Goal: Information Seeking & Learning: Learn about a topic

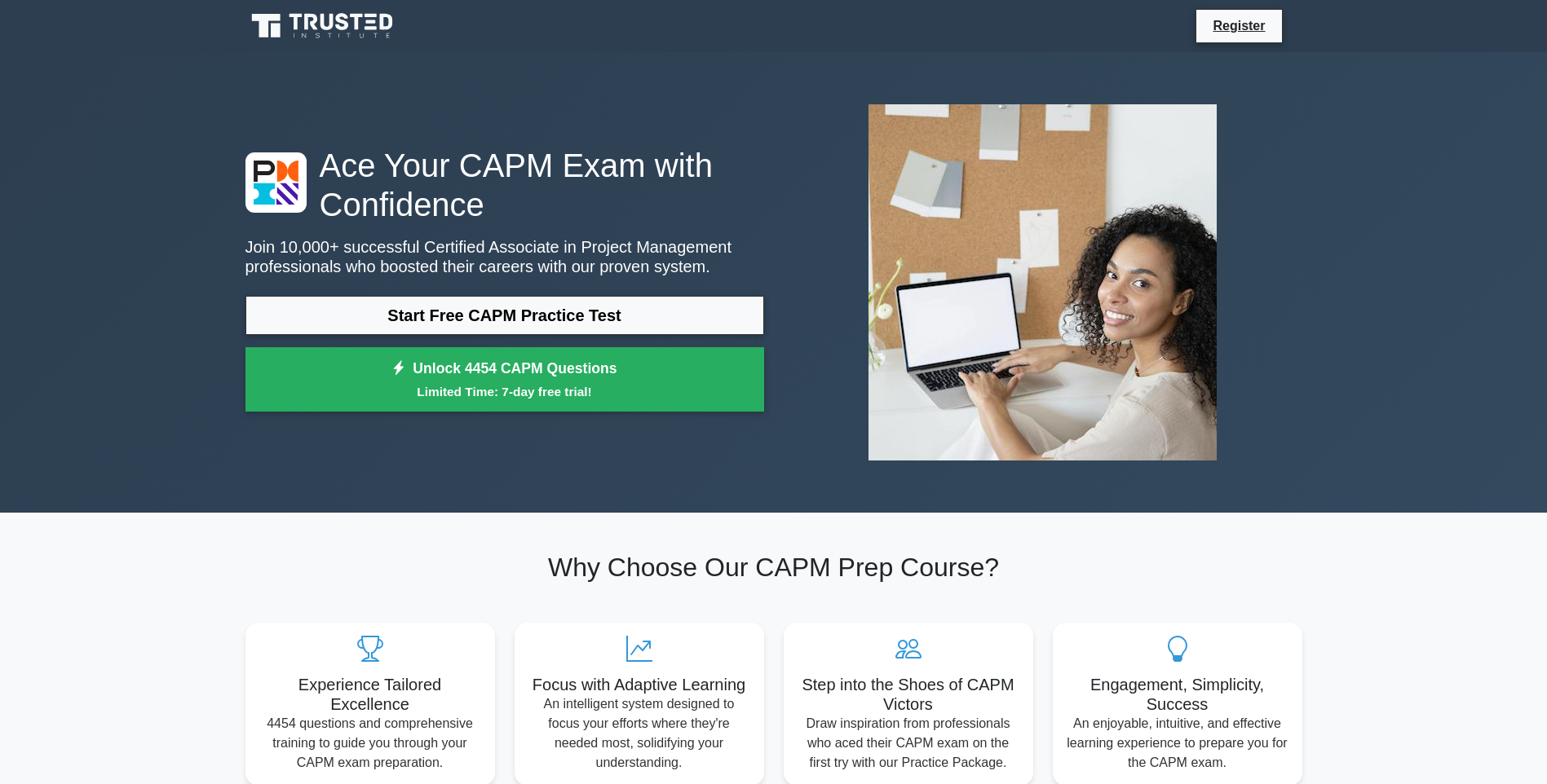
click at [601, 311] on link "Start Free CAPM Practice Test" at bounding box center [504, 316] width 518 height 39
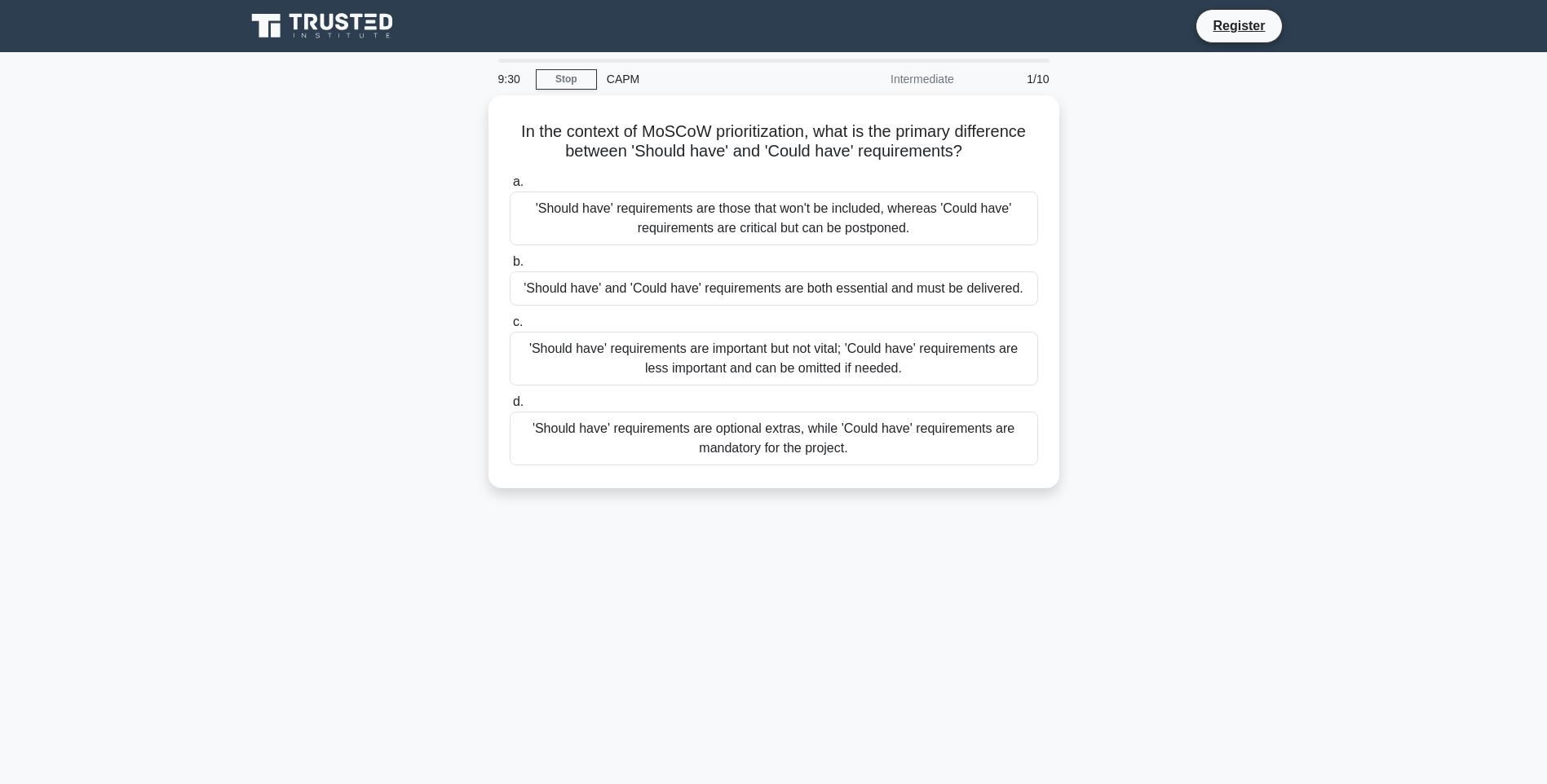
click at [741, 432] on div "'Should have' requirements are optional extras, while 'Could have' requirements…" at bounding box center [774, 439] width 528 height 54
click at [509, 408] on input "d. 'Should have' requirements are optional extras, while 'Could have' requireme…" at bounding box center [509, 402] width 0 height 11
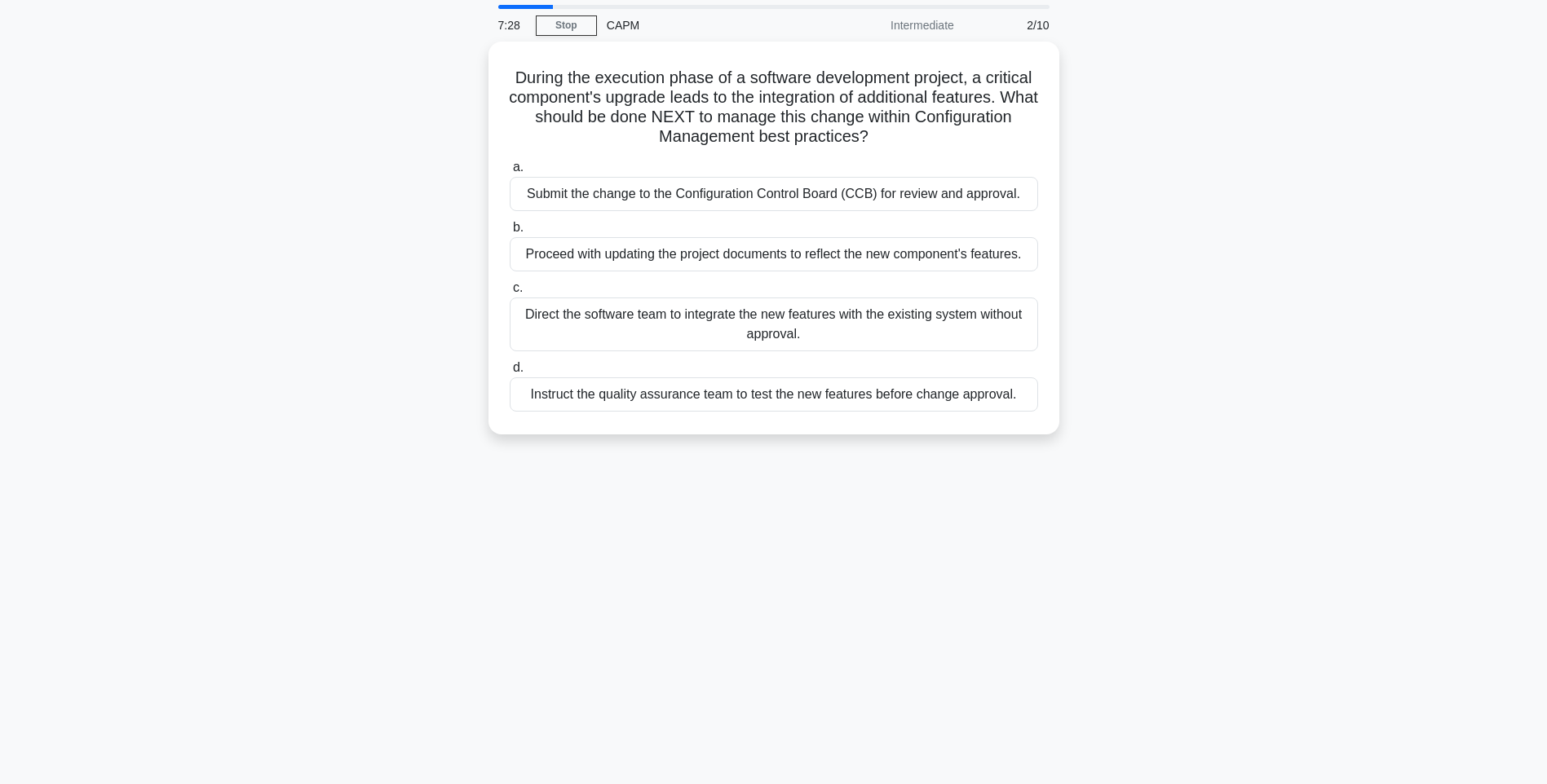
scroll to position [82, 0]
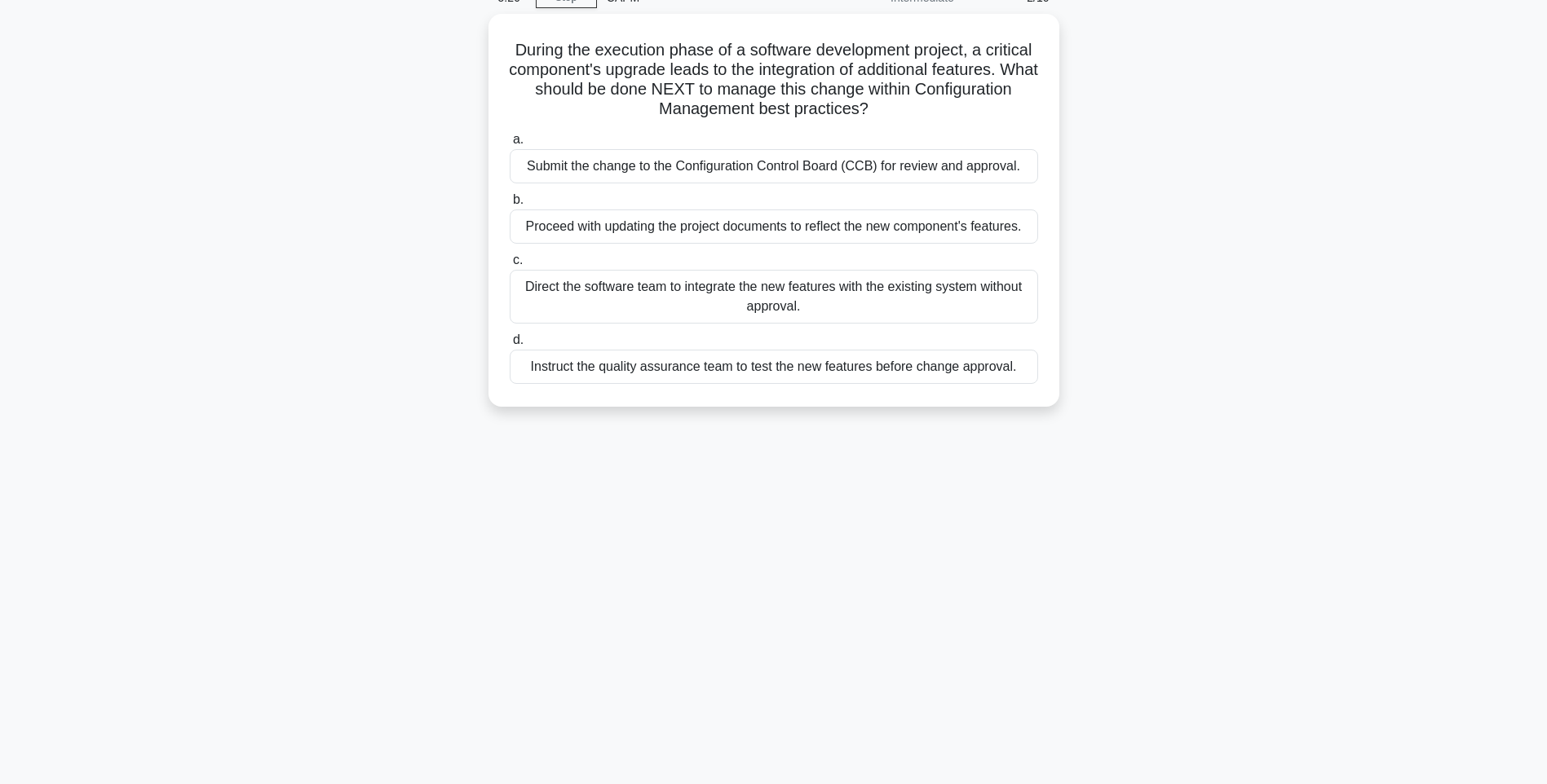
click at [725, 174] on div "Submit the change to the Configuration Control Board (CCB) for review and appro…" at bounding box center [774, 166] width 528 height 34
click at [509, 145] on input "a. Submit the change to the Configuration Control Board (CCB) for review and ap…" at bounding box center [509, 140] width 0 height 11
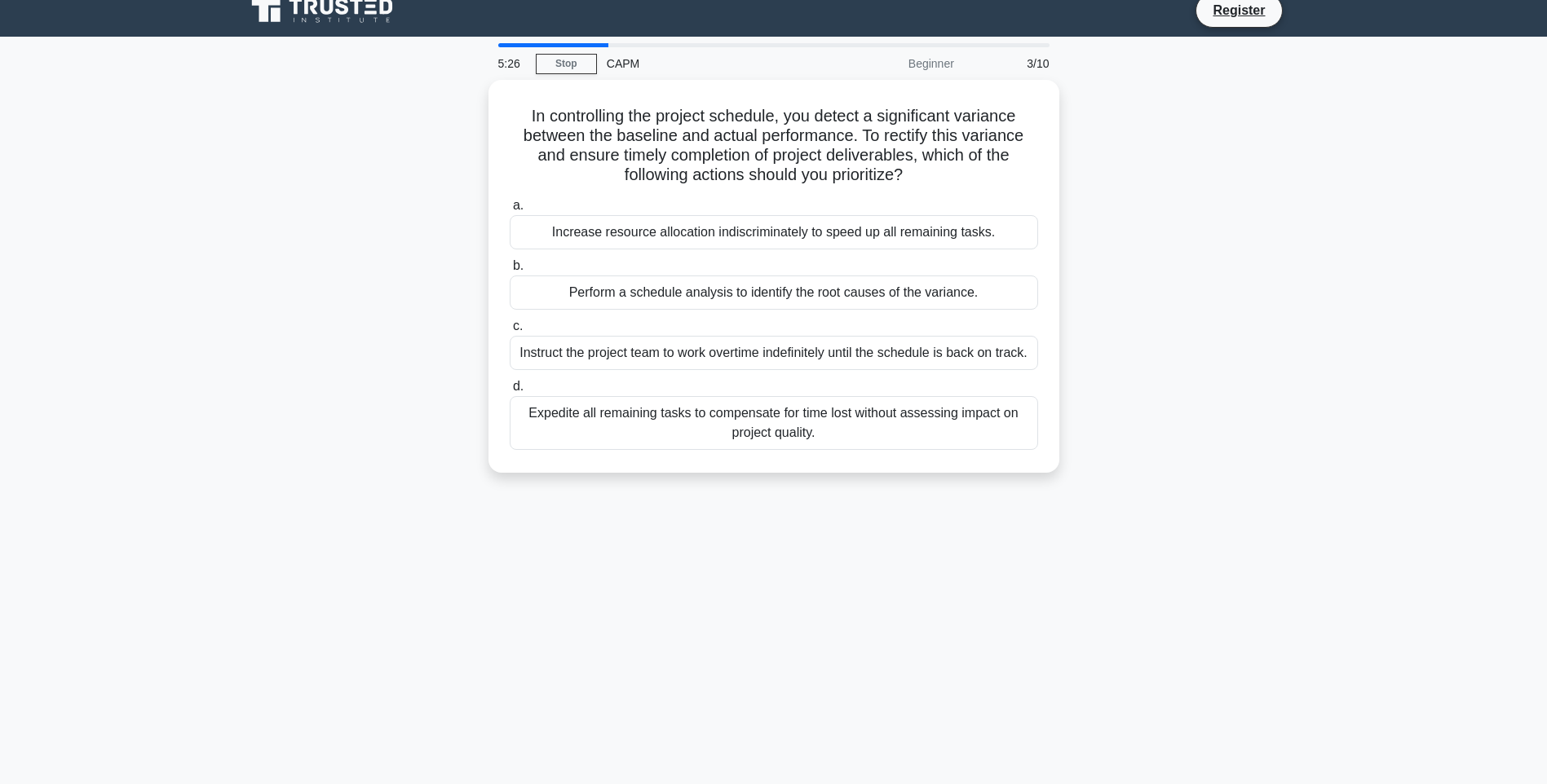
scroll to position [0, 0]
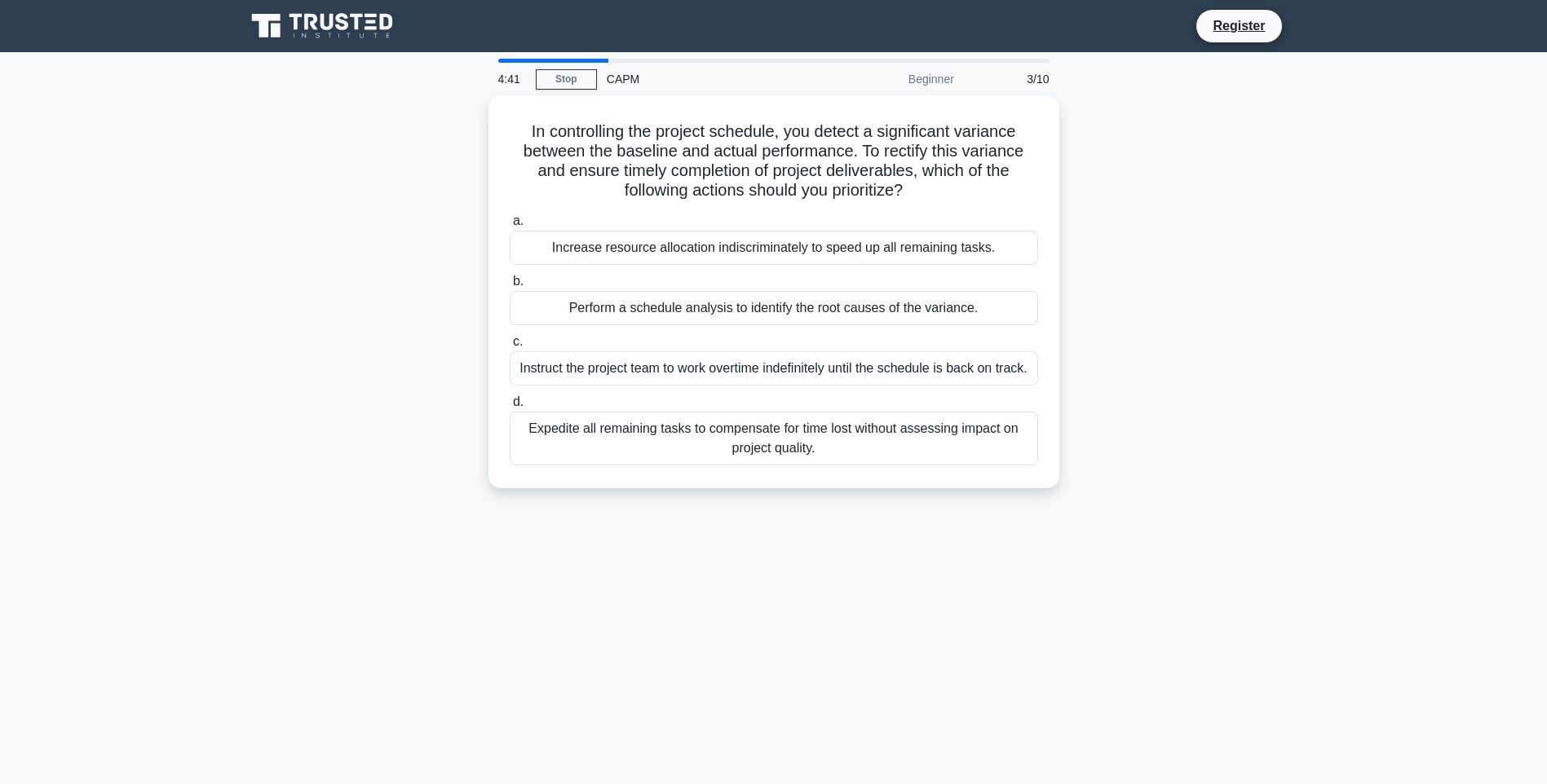
click at [699, 302] on div "Perform a schedule analysis to identify the root causes of the variance." at bounding box center [774, 308] width 528 height 34
click at [509, 287] on input "b. Perform a schedule analysis to identify the root causes of the variance." at bounding box center [509, 281] width 0 height 11
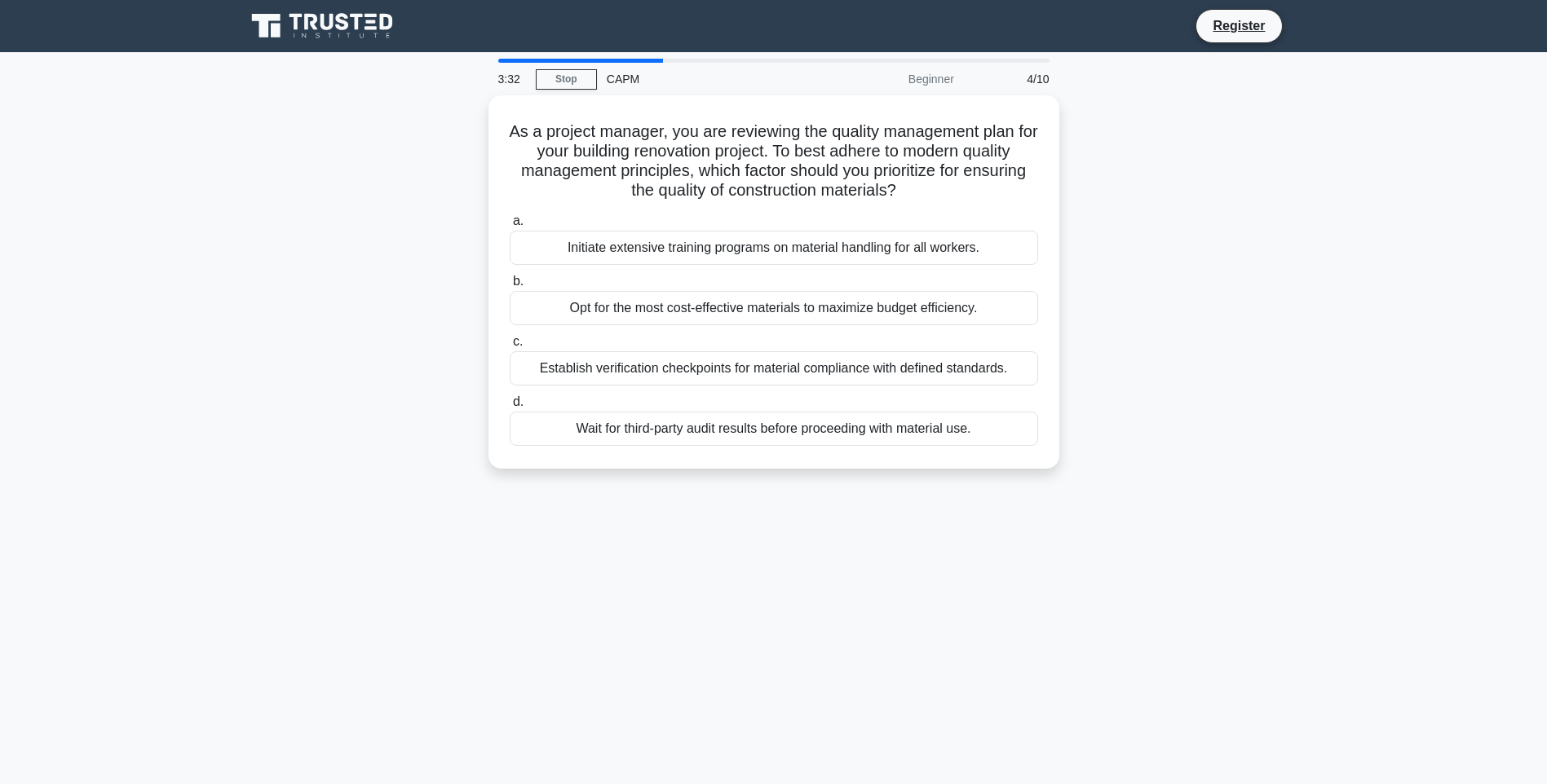
click at [706, 301] on div "Opt for the most cost-effective materials to maximize budget efficiency." at bounding box center [774, 308] width 528 height 34
click at [509, 287] on input "b. Opt for the most cost-effective materials to maximize budget efficiency." at bounding box center [509, 281] width 0 height 11
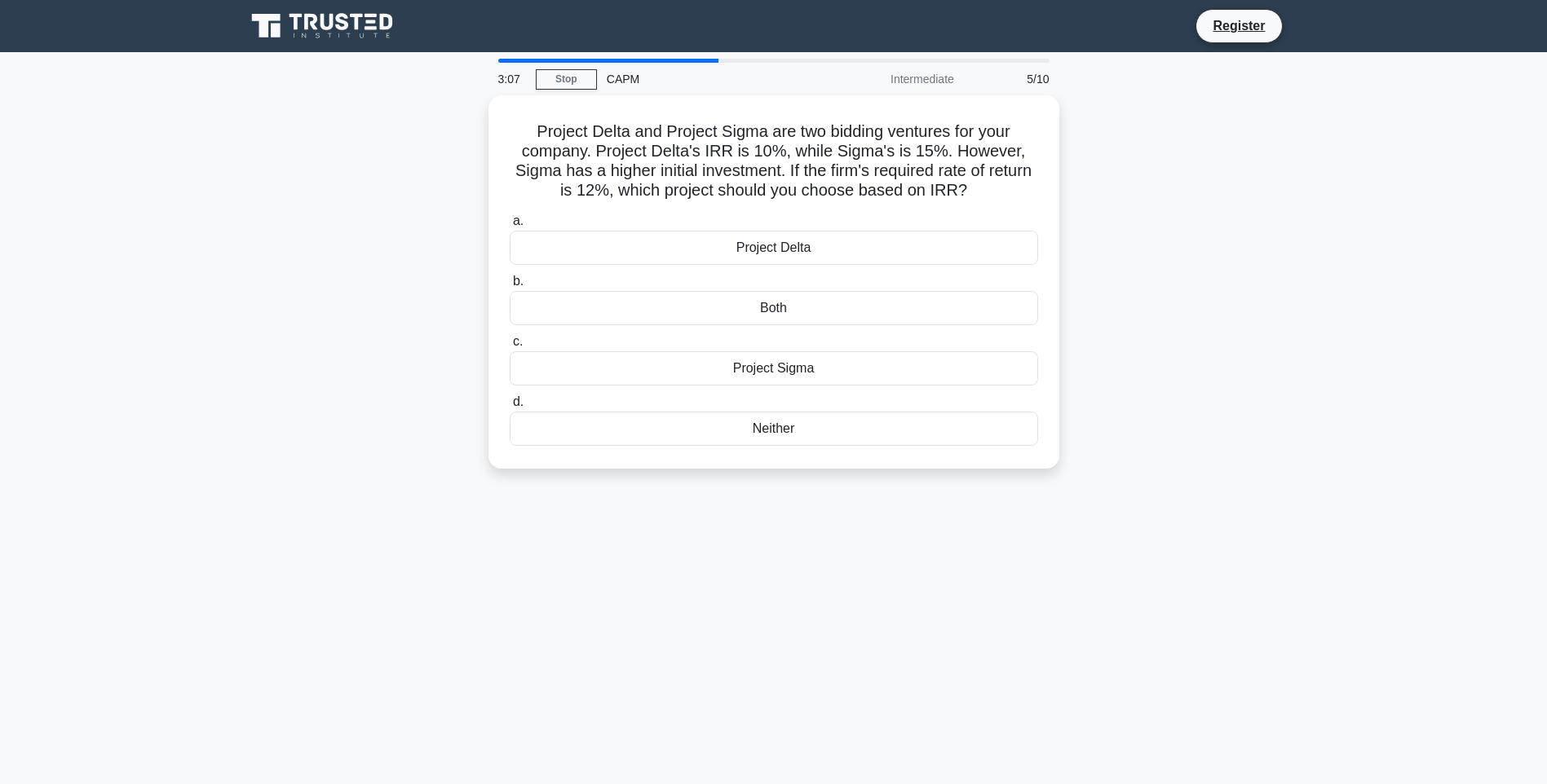
click at [794, 370] on div "Project Sigma" at bounding box center [774, 369] width 528 height 34
click at [509, 347] on input "c. Project Sigma" at bounding box center [509, 342] width 0 height 11
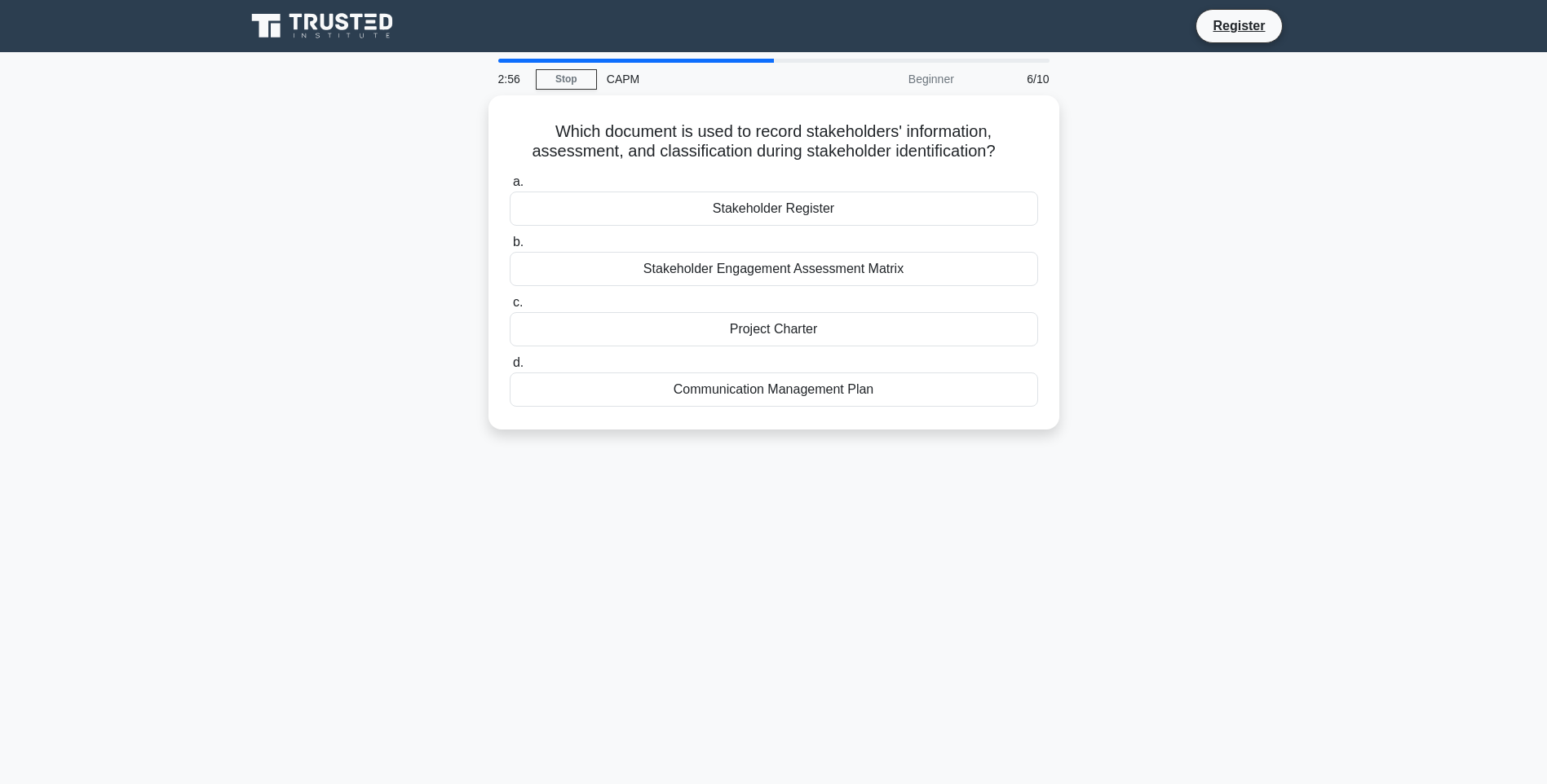
click at [760, 324] on div "Project Charter" at bounding box center [774, 329] width 528 height 34
click at [509, 308] on input "c. Project Charter" at bounding box center [509, 302] width 0 height 11
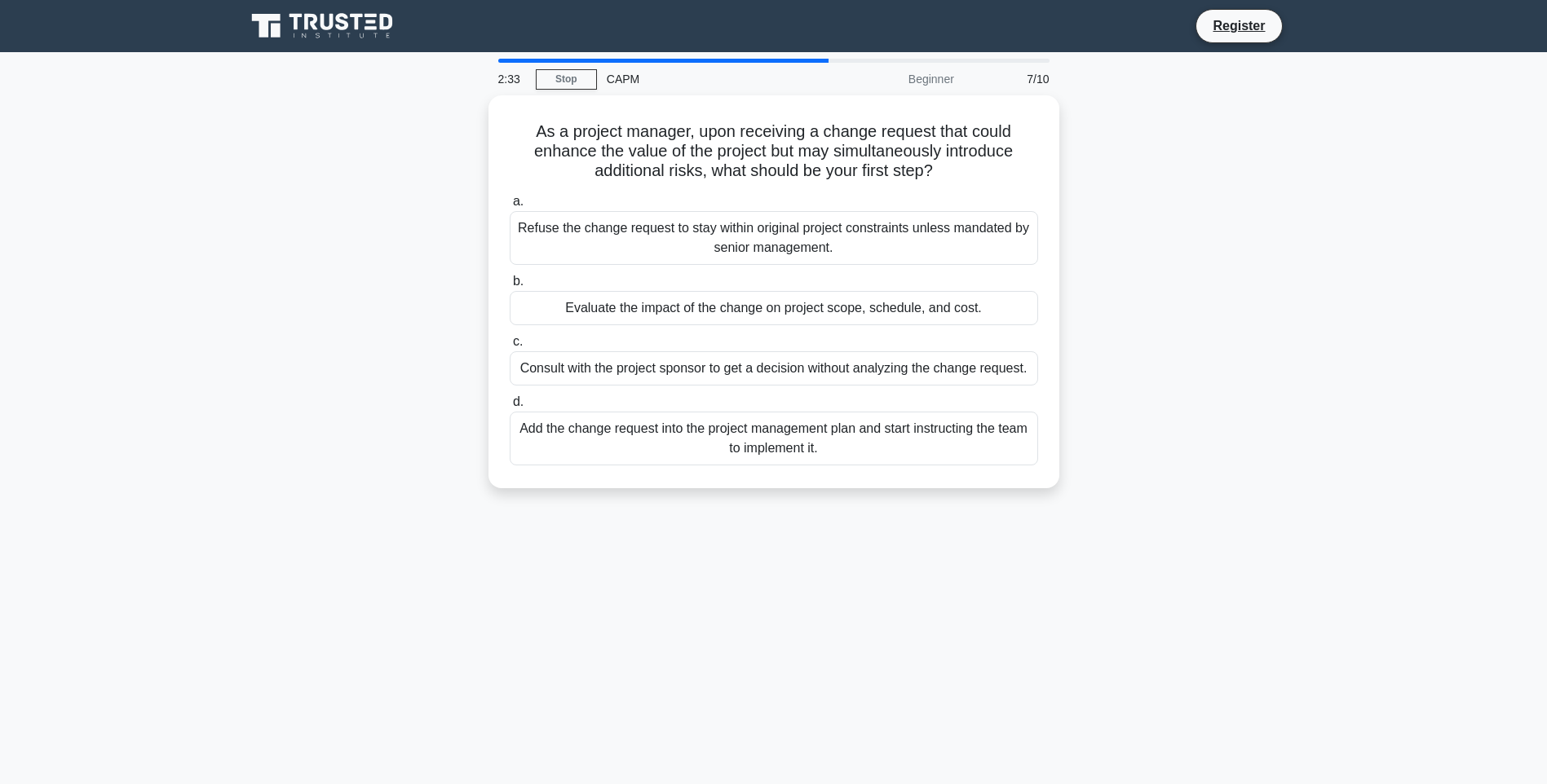
click at [838, 308] on div "Evaluate the impact of the change on project scope, schedule, and cost." at bounding box center [774, 308] width 528 height 34
click at [509, 287] on input "b. Evaluate the impact of the change on project scope, schedule, and cost." at bounding box center [509, 281] width 0 height 11
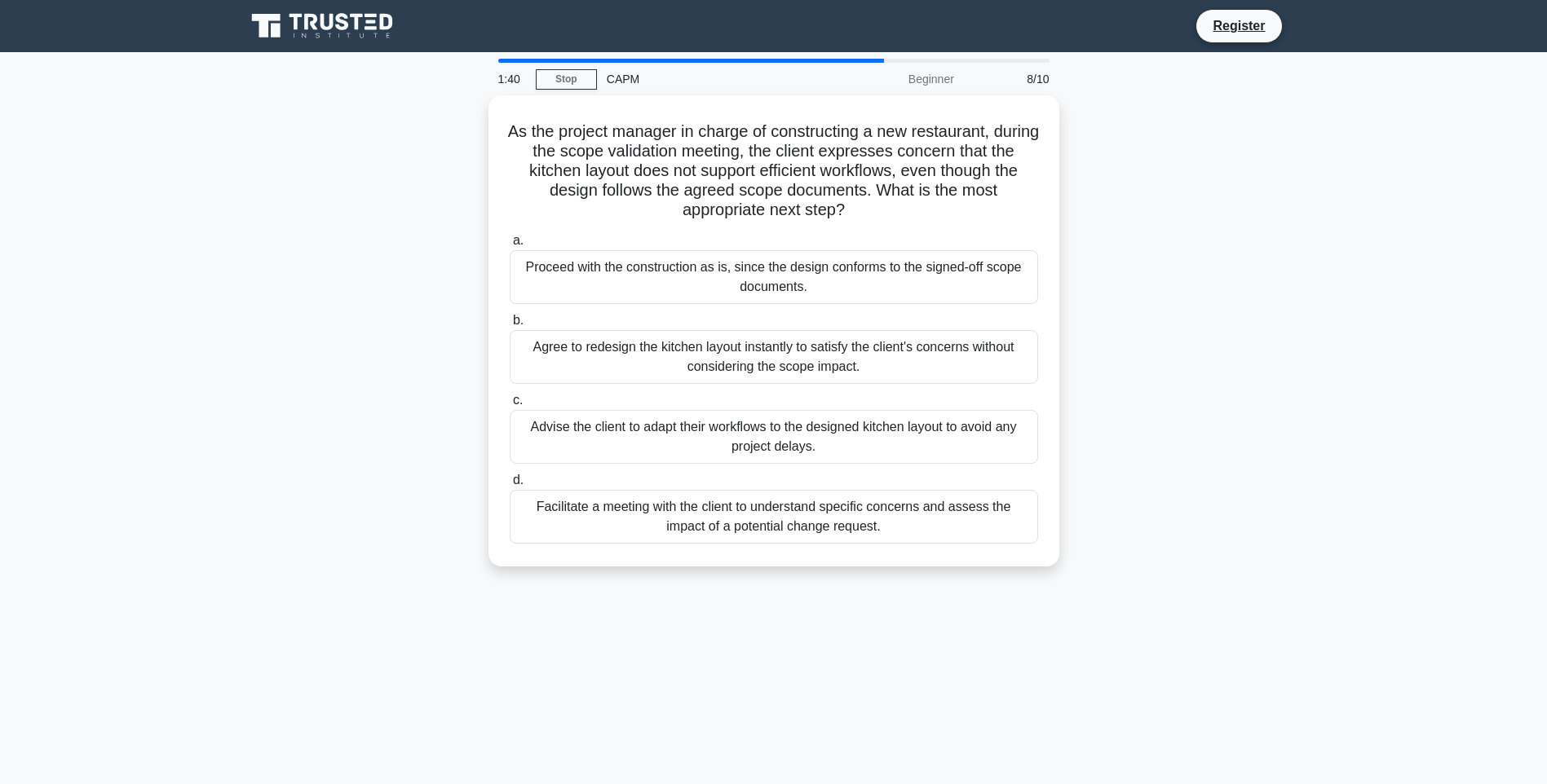
click at [879, 516] on div "Facilitate a meeting with the client to understand specific concerns and assess…" at bounding box center [774, 517] width 528 height 54
click at [509, 486] on input "d. Facilitate a meeting with the client to understand specific concerns and ass…" at bounding box center [509, 480] width 0 height 11
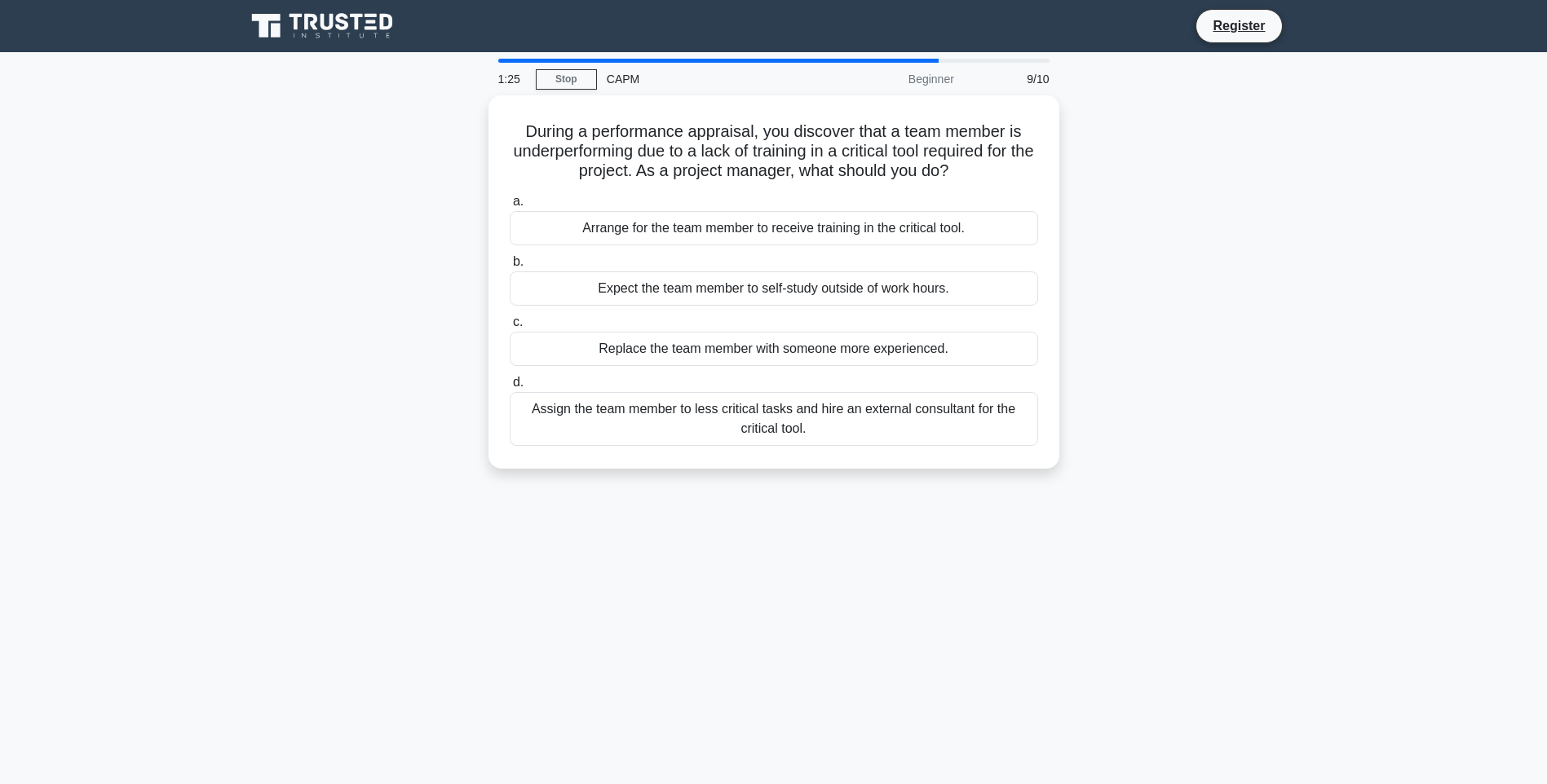
click at [820, 231] on div "Arrange for the team member to receive training in the critical tool." at bounding box center [774, 228] width 528 height 34
click at [509, 207] on input "a. Arrange for the team member to receive training in the critical tool." at bounding box center [509, 201] width 0 height 11
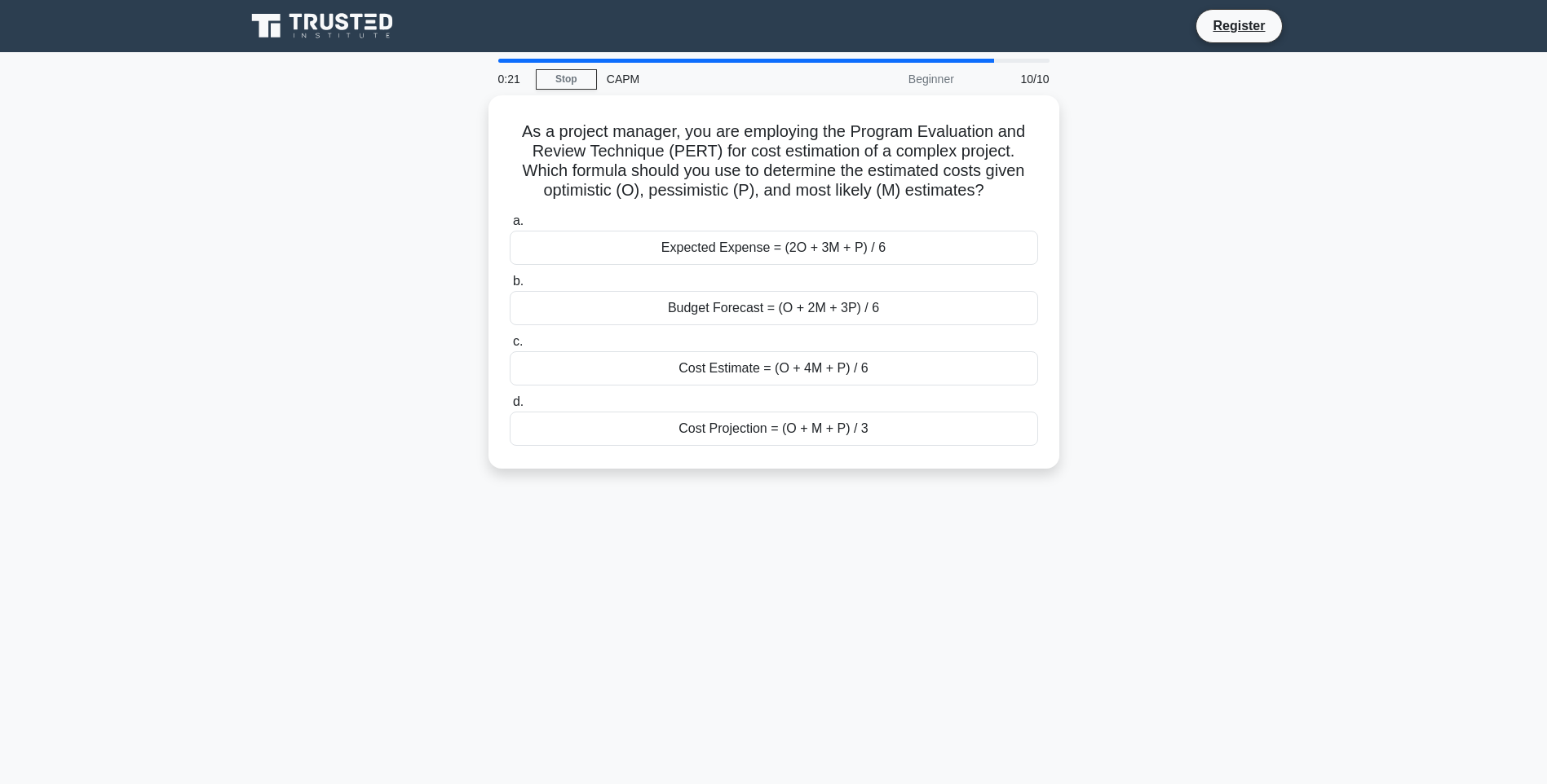
click at [827, 426] on div "Cost Projection = (O + M + P) / 3" at bounding box center [774, 429] width 528 height 34
click at [509, 408] on input "d. Cost Projection = (O + M + P) / 3" at bounding box center [509, 402] width 0 height 11
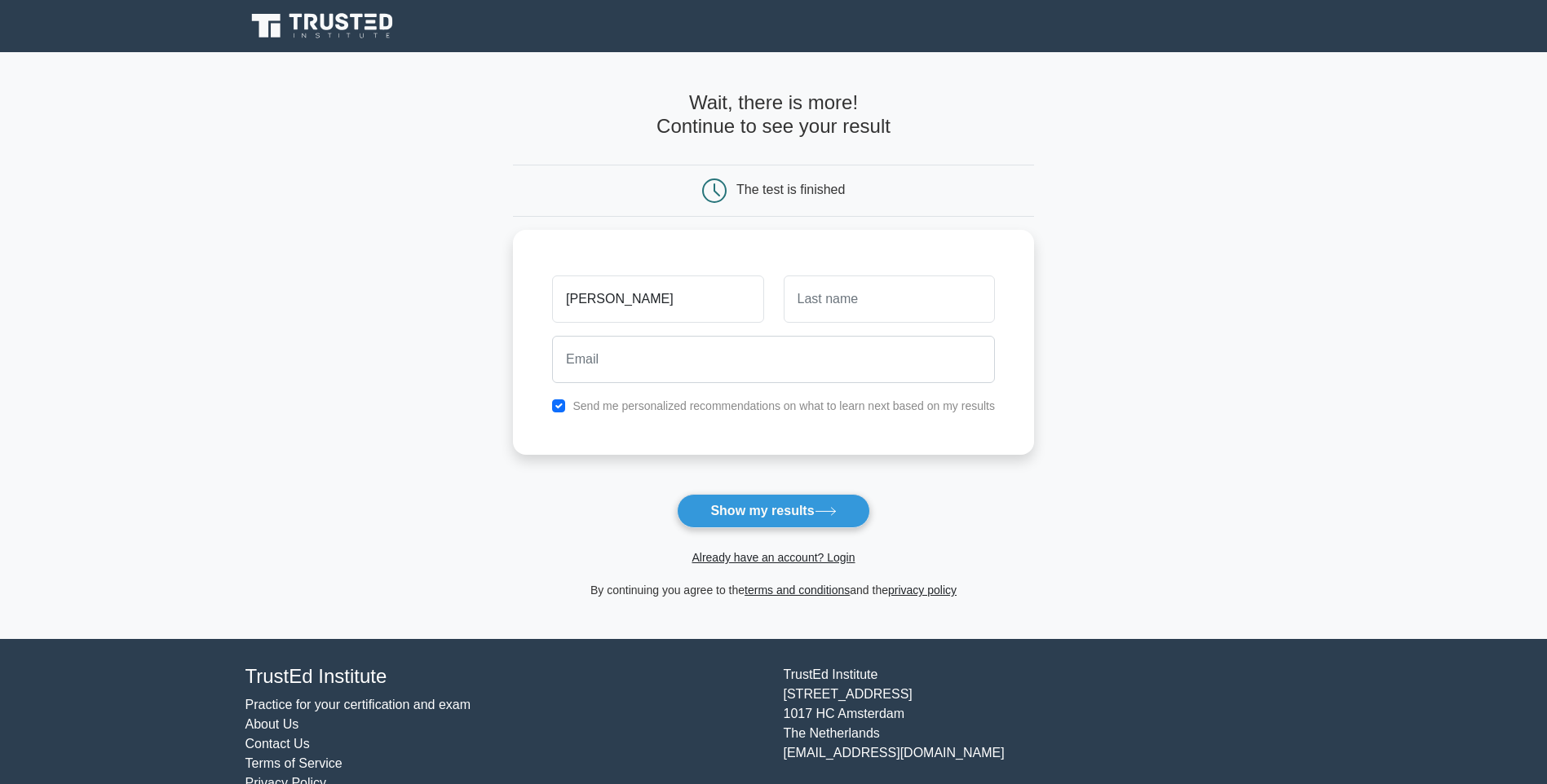
type input "Danny"
type input "Singh"
type input "dhwni.niper2012@gmail.com"
click at [564, 400] on input "checkbox" at bounding box center [558, 406] width 13 height 13
checkbox input "false"
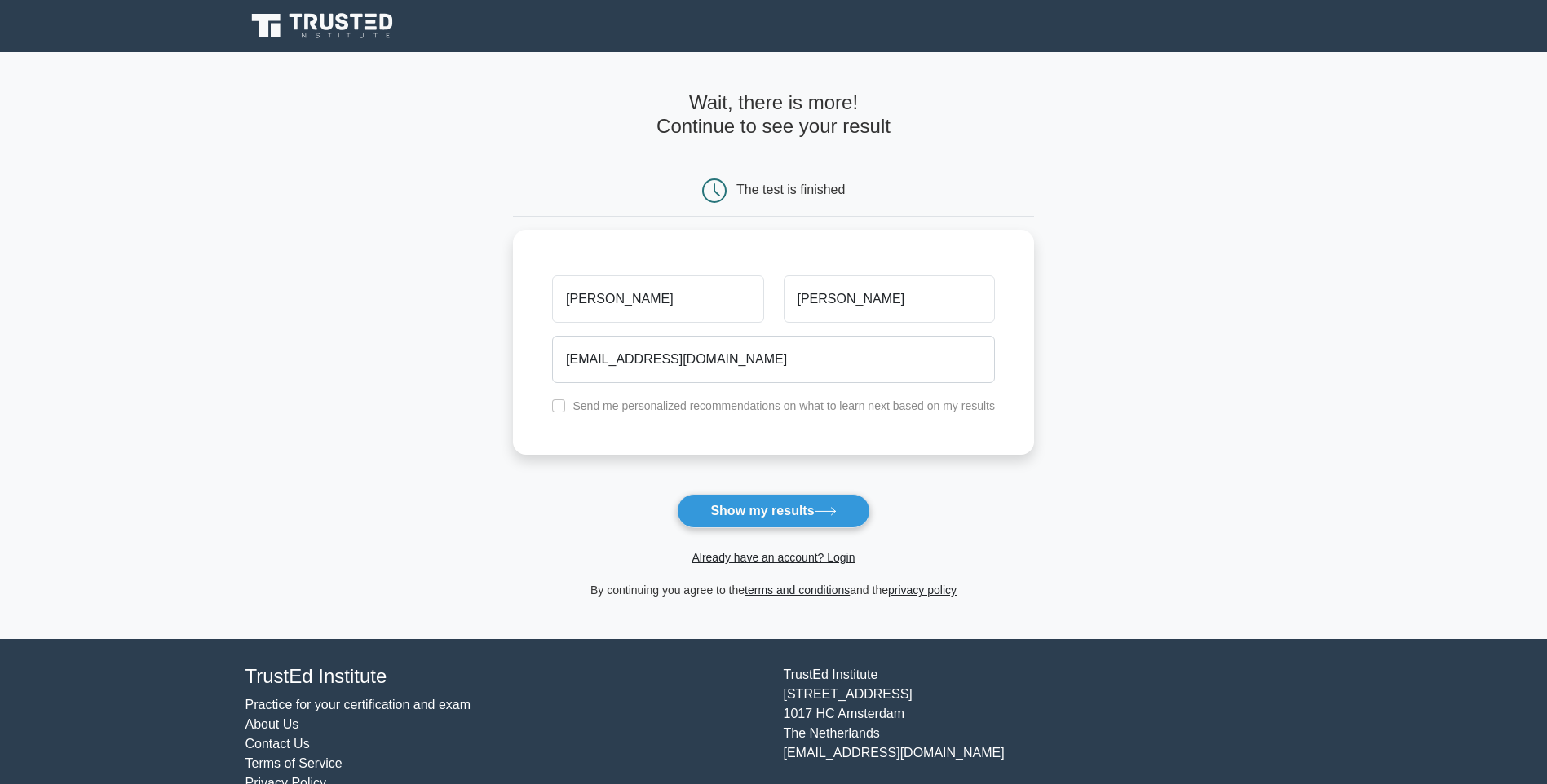
click at [796, 515] on button "Show my results" at bounding box center [773, 511] width 192 height 34
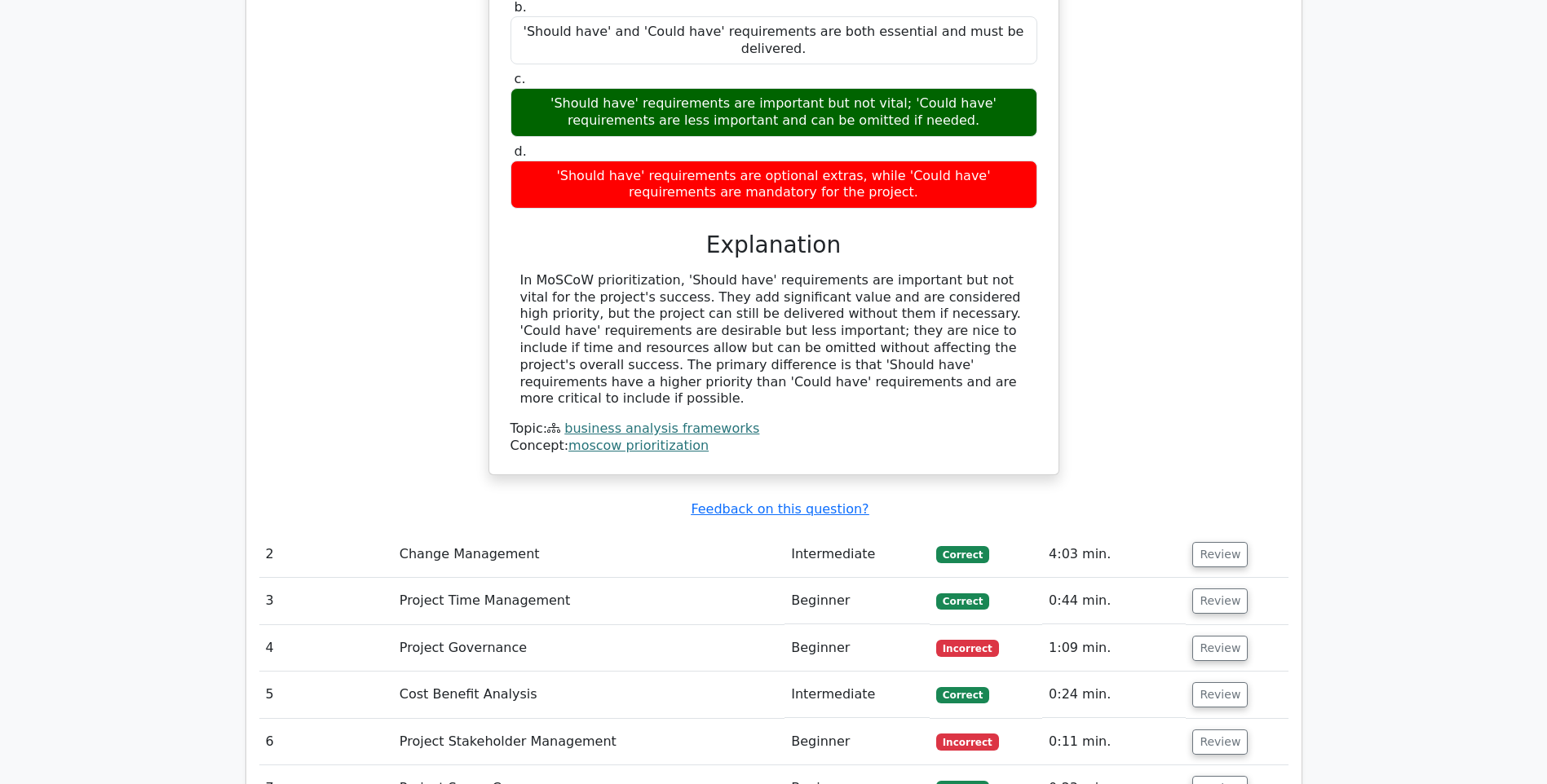
scroll to position [1794, 0]
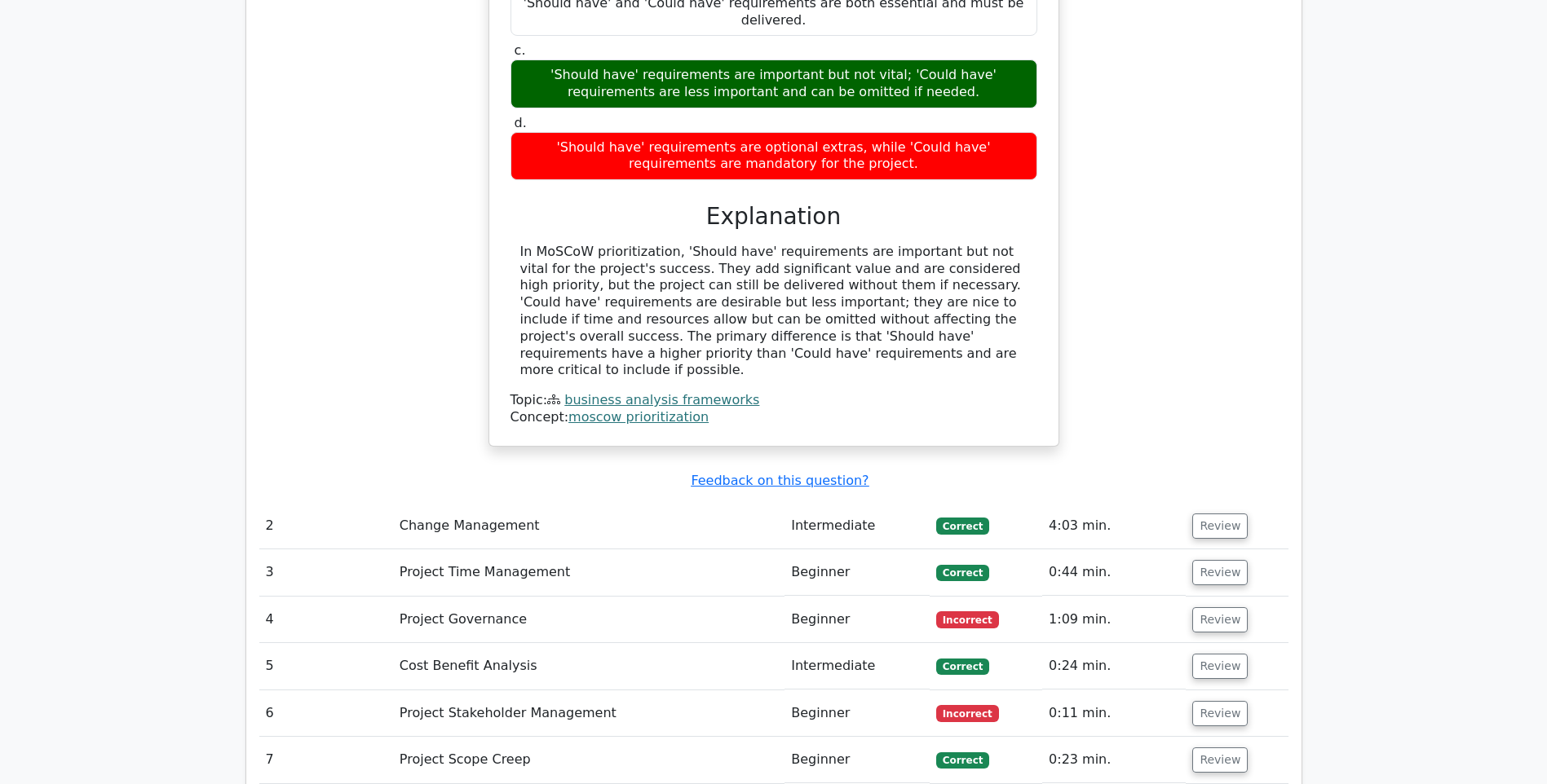
click at [1222, 607] on button "Review" at bounding box center [1220, 620] width 56 height 25
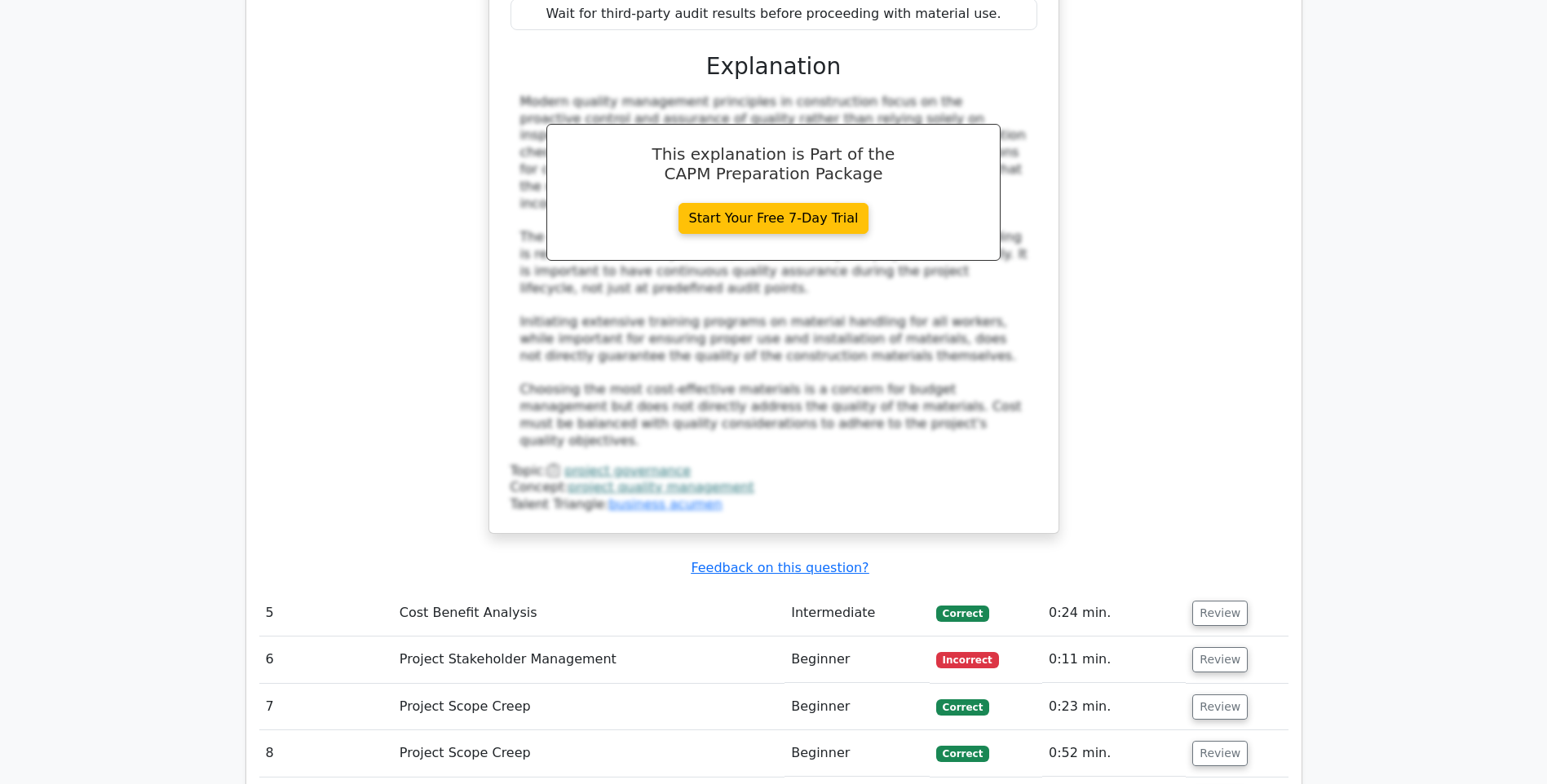
scroll to position [2853, 0]
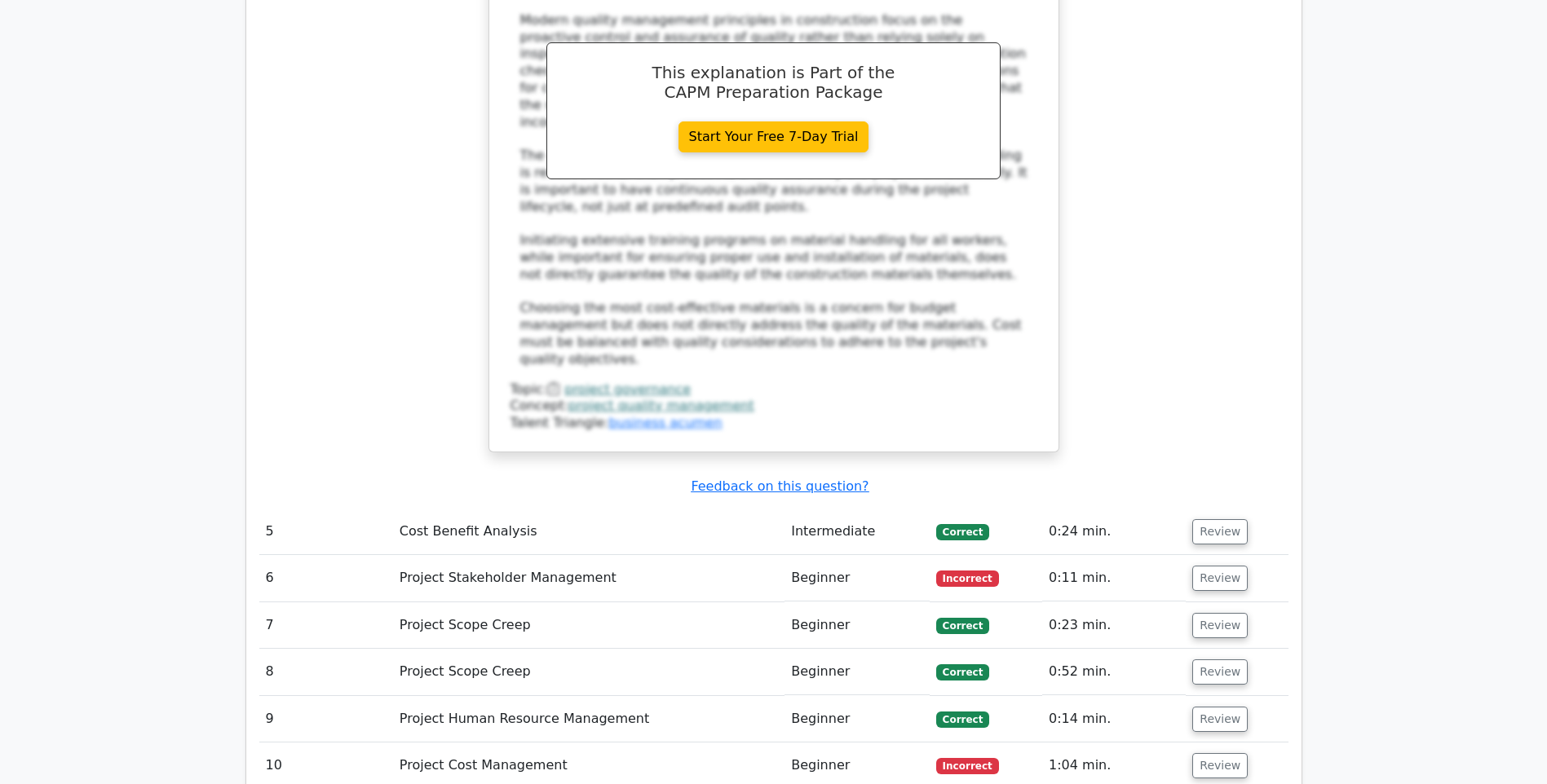
click at [1213, 566] on button "Review" at bounding box center [1220, 578] width 56 height 25
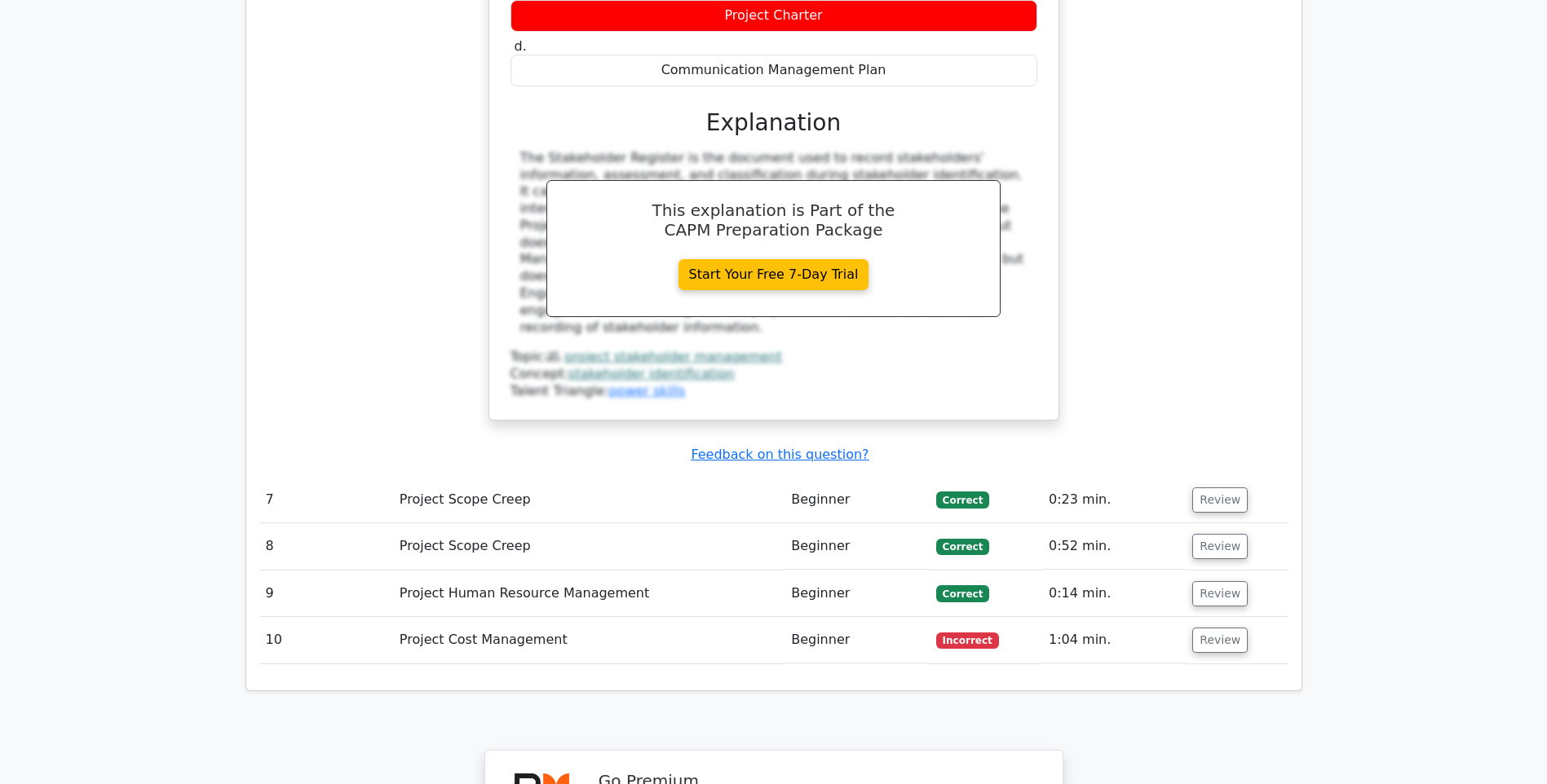
scroll to position [3668, 0]
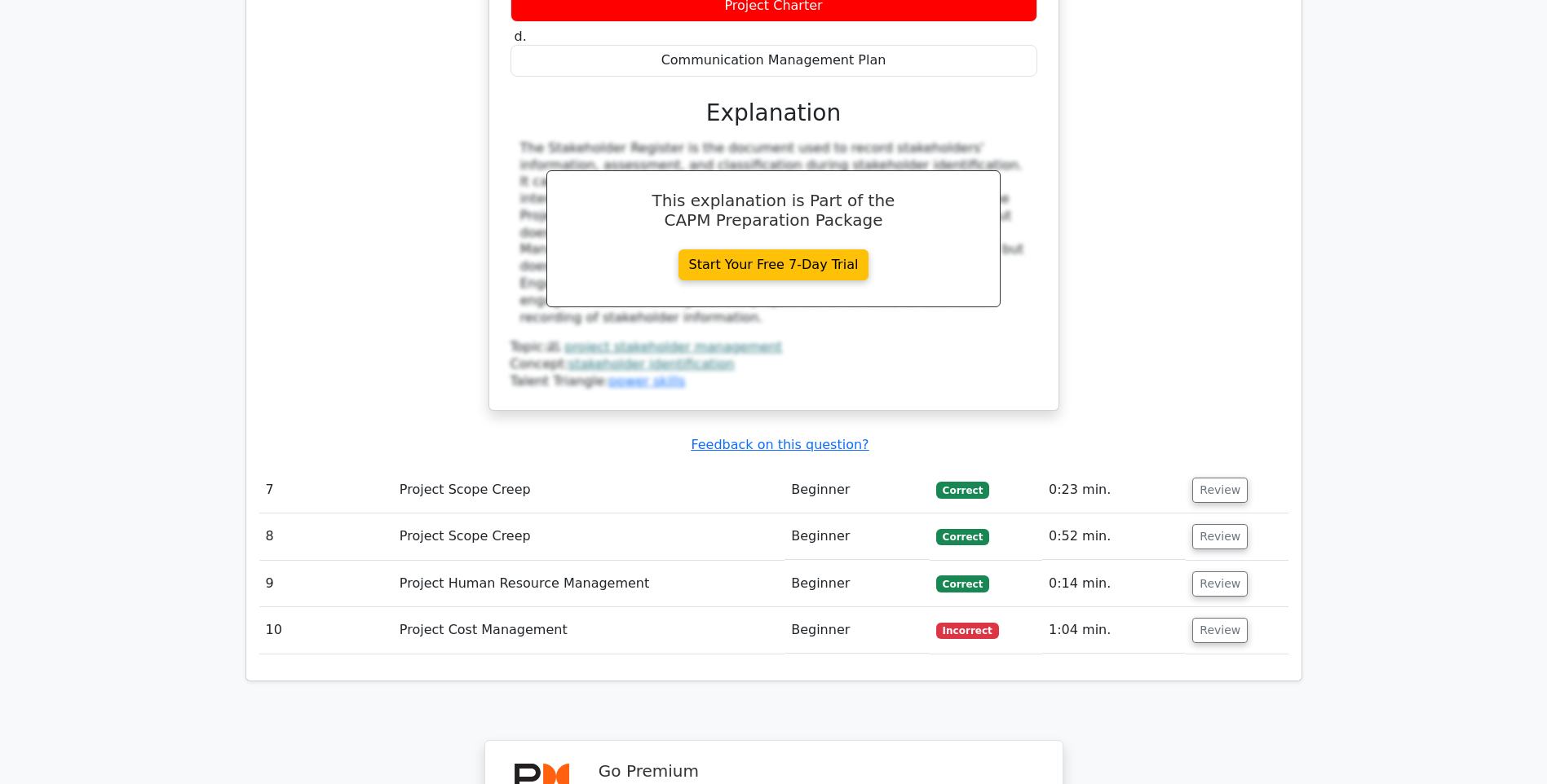
click at [1210, 618] on button "Review" at bounding box center [1220, 630] width 56 height 25
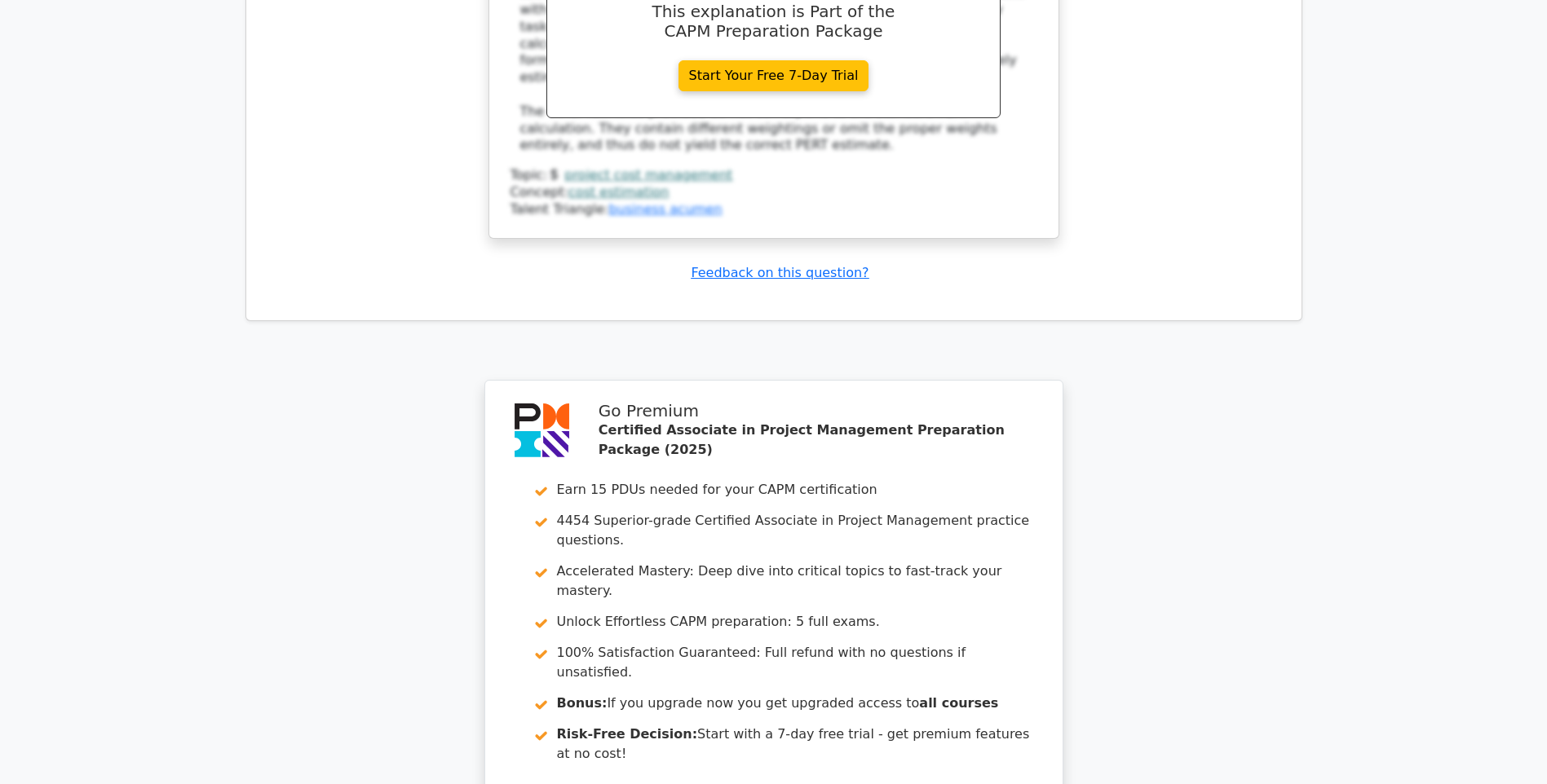
scroll to position [4809, 0]
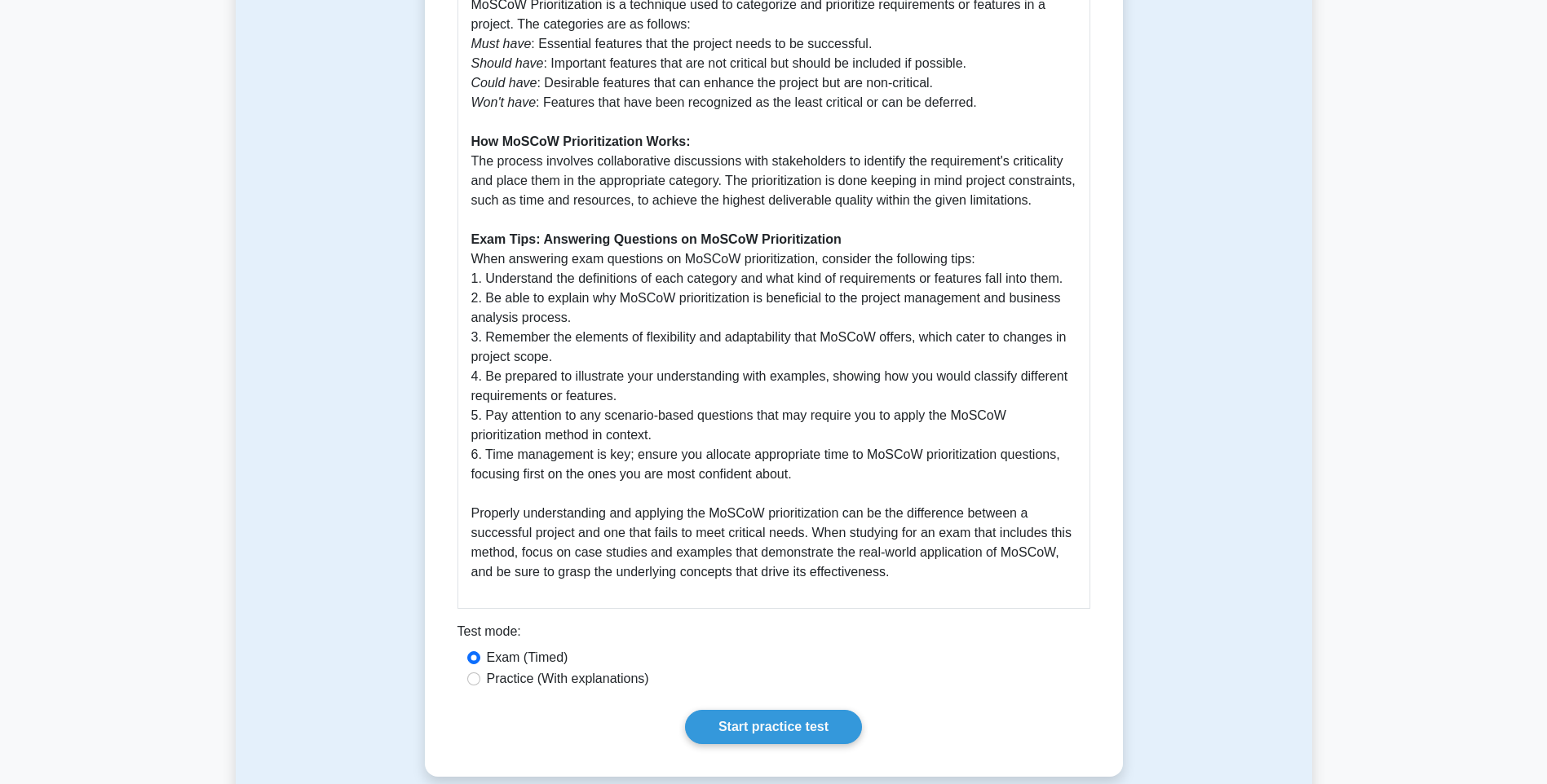
scroll to position [1223, 0]
